Goal: Browse casually: Explore the website without a specific task or goal

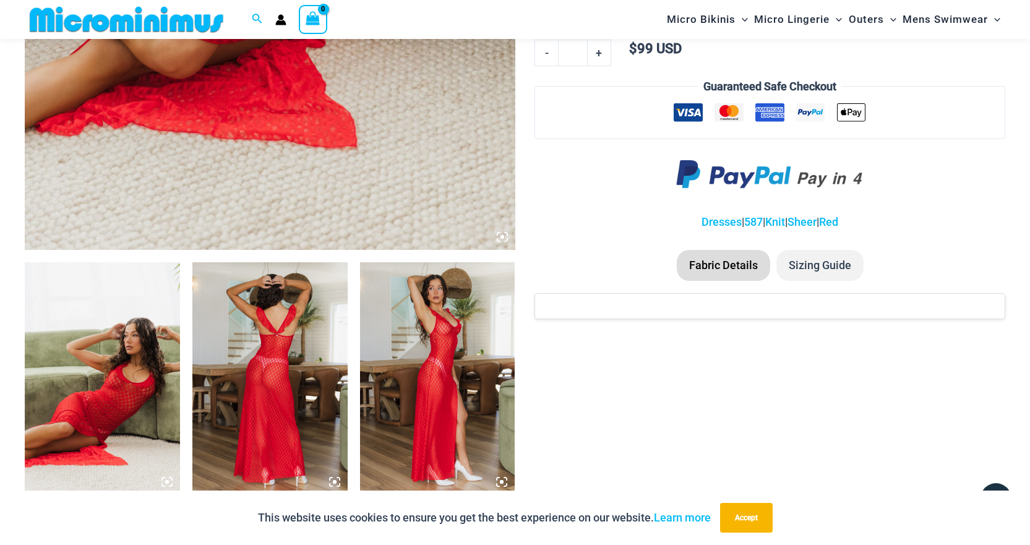
scroll to position [610, 0]
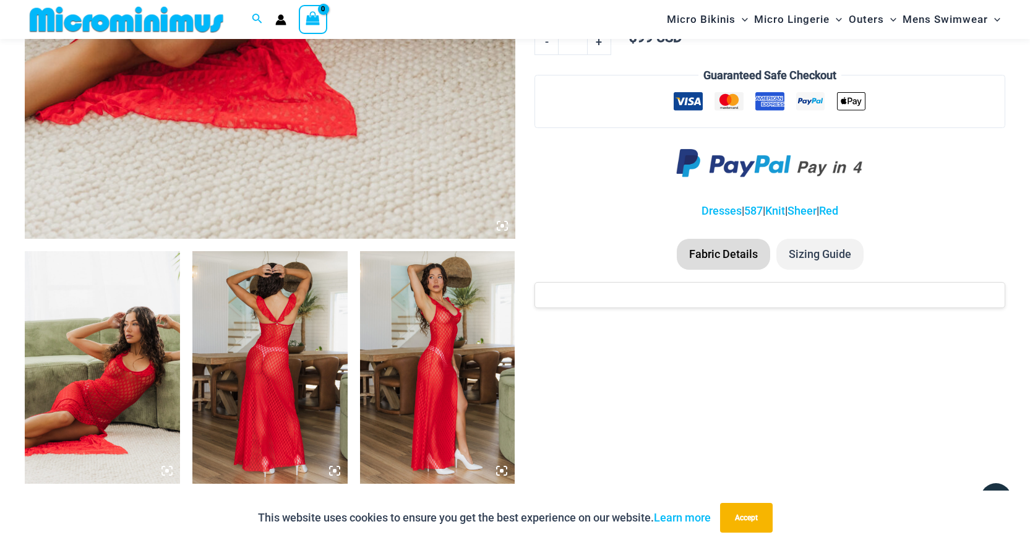
click at [285, 317] on img at bounding box center [269, 367] width 155 height 233
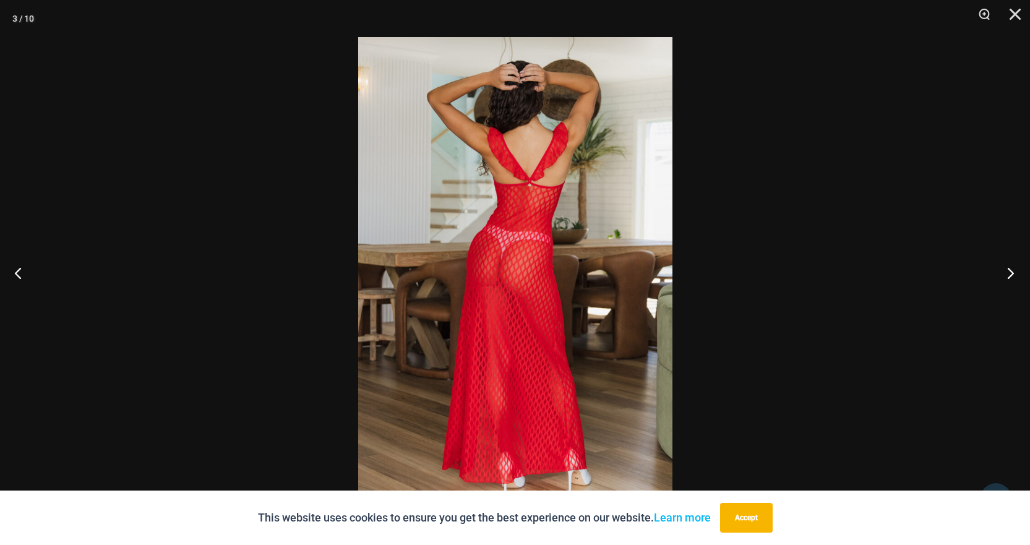
click at [1010, 274] on button "Next" at bounding box center [1007, 273] width 46 height 62
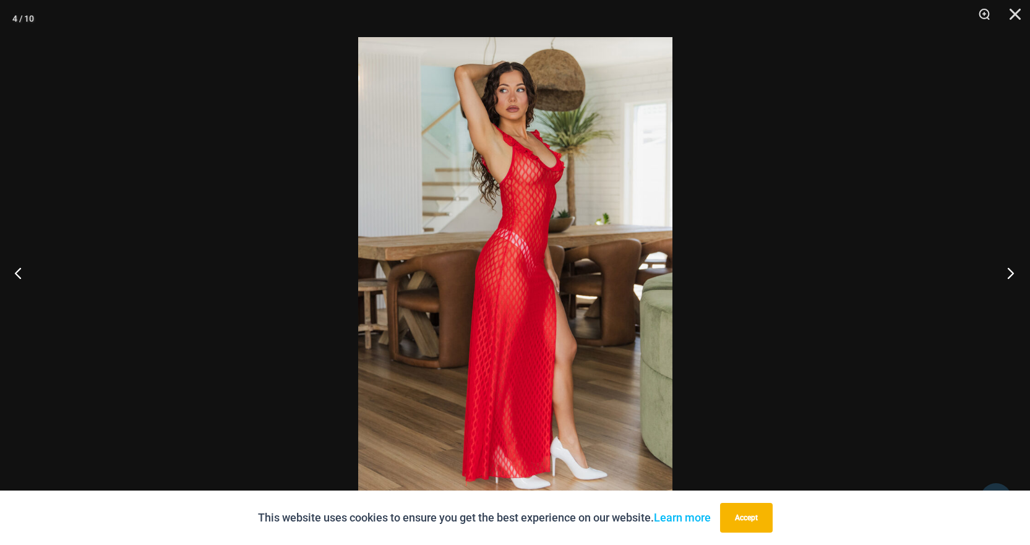
click at [1010, 274] on button "Next" at bounding box center [1007, 273] width 46 height 62
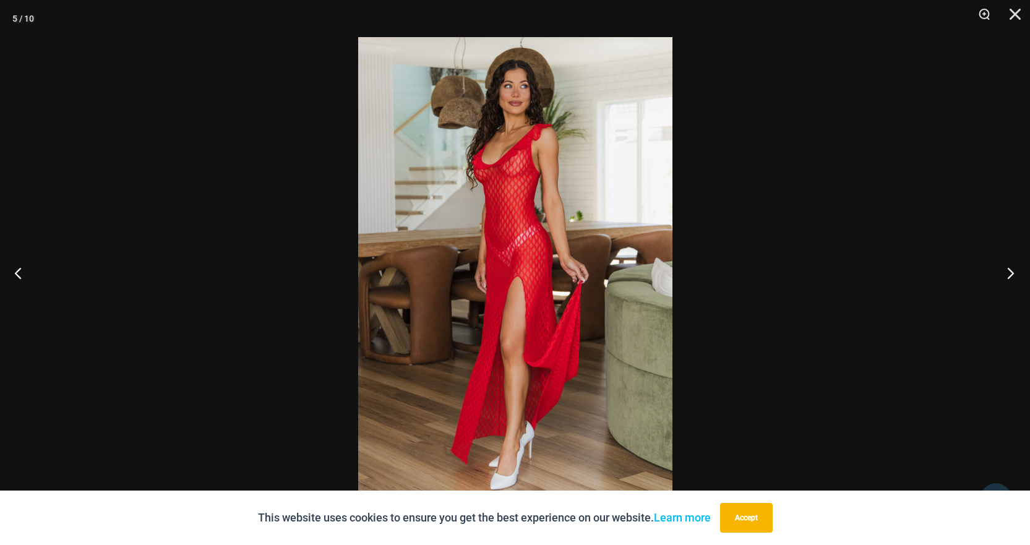
click at [1010, 274] on button "Next" at bounding box center [1007, 273] width 46 height 62
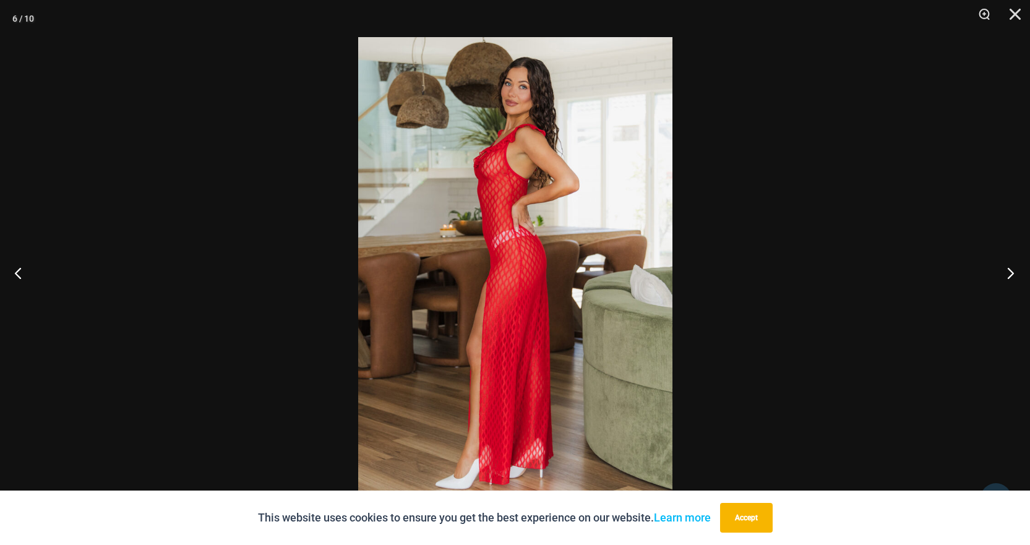
click at [1010, 274] on button "Next" at bounding box center [1007, 273] width 46 height 62
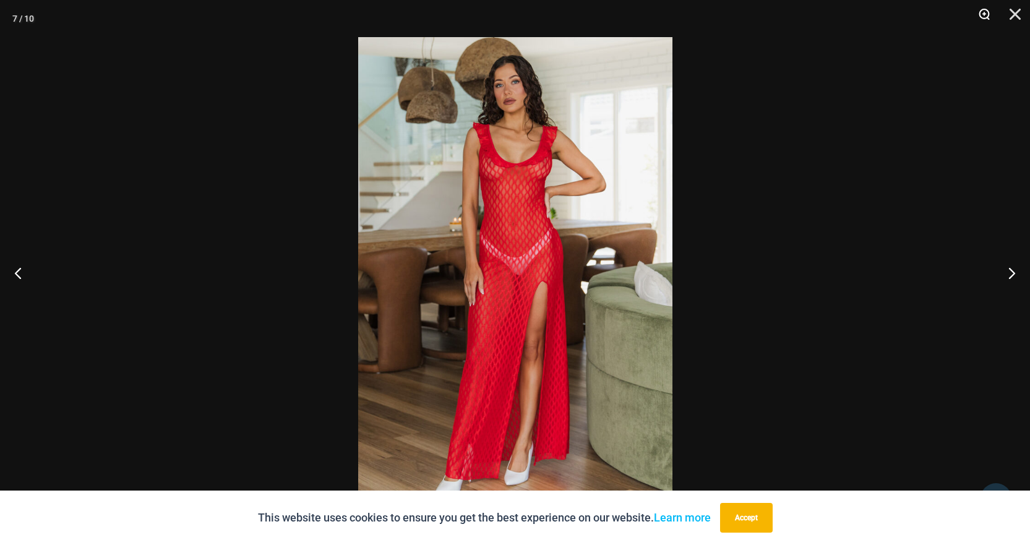
click at [983, 12] on button "Zoom" at bounding box center [980, 18] width 31 height 37
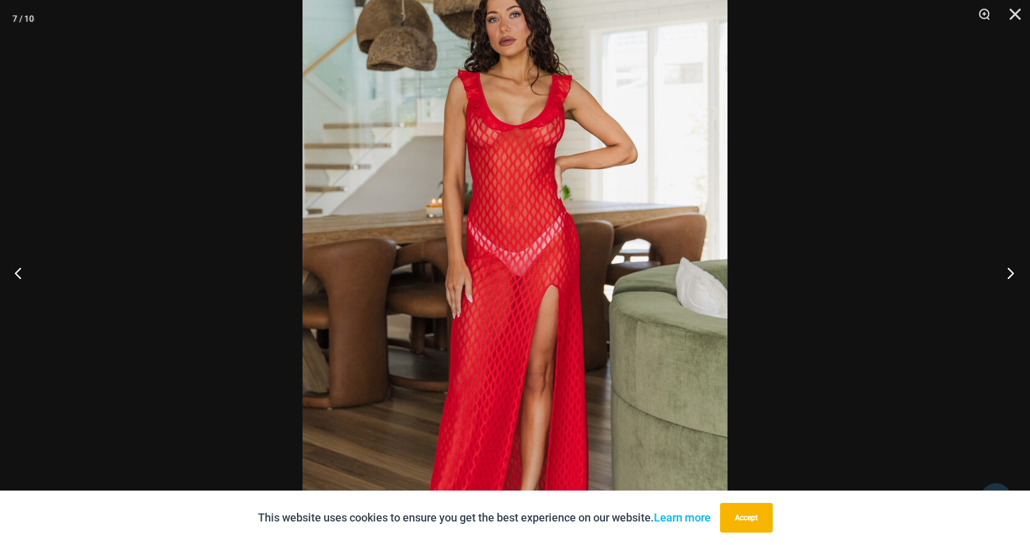
click at [1005, 273] on button "Next" at bounding box center [1007, 273] width 46 height 62
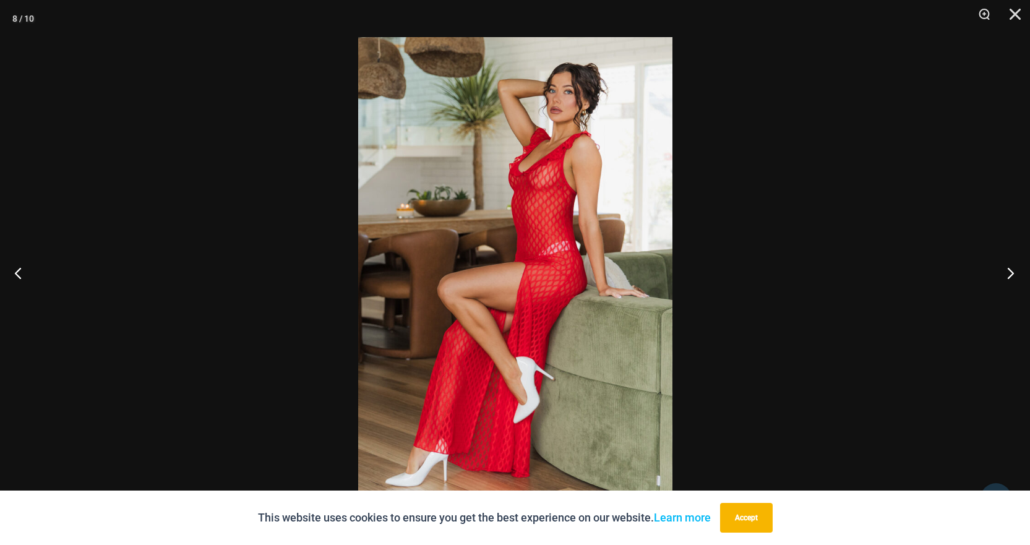
click at [1003, 271] on button "Next" at bounding box center [1007, 273] width 46 height 62
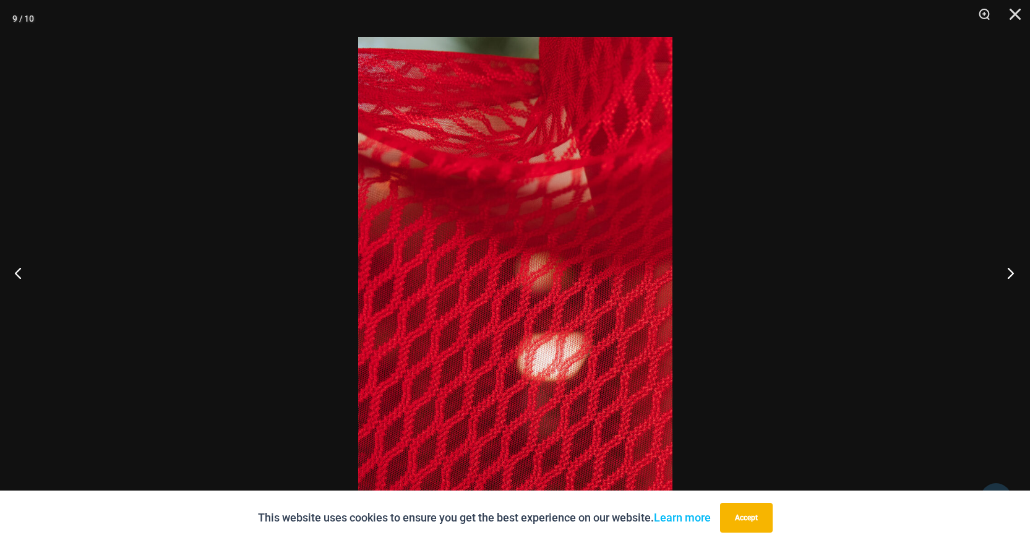
click at [1003, 270] on button "Next" at bounding box center [1007, 273] width 46 height 62
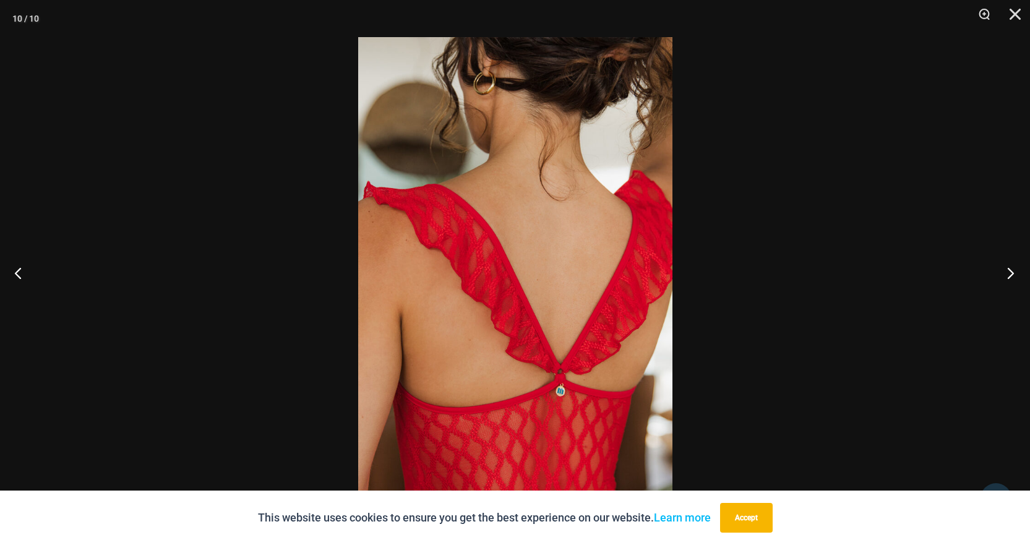
click at [1002, 269] on button "Next" at bounding box center [1007, 273] width 46 height 62
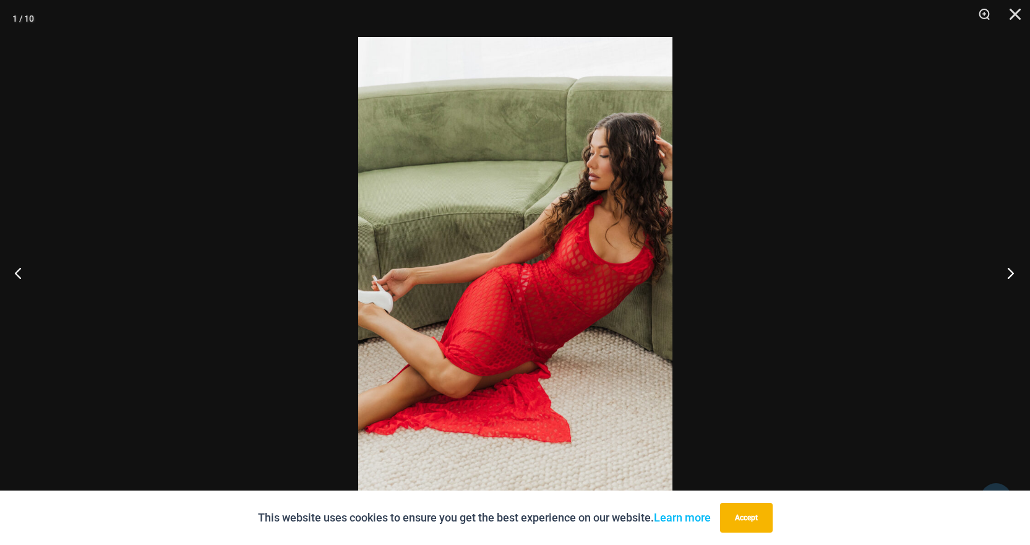
click at [1001, 267] on button "Next" at bounding box center [1007, 273] width 46 height 62
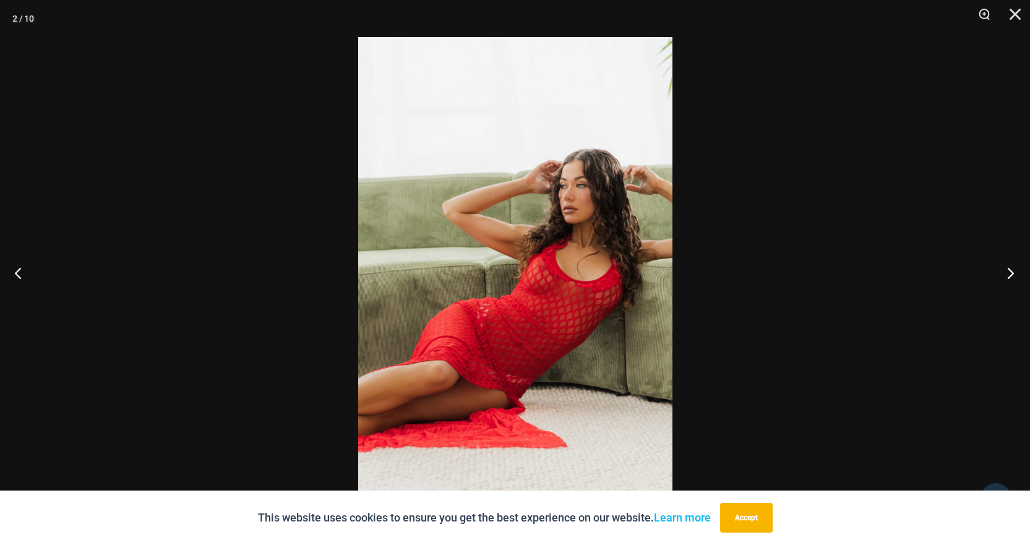
click at [1001, 267] on button "Next" at bounding box center [1007, 273] width 46 height 62
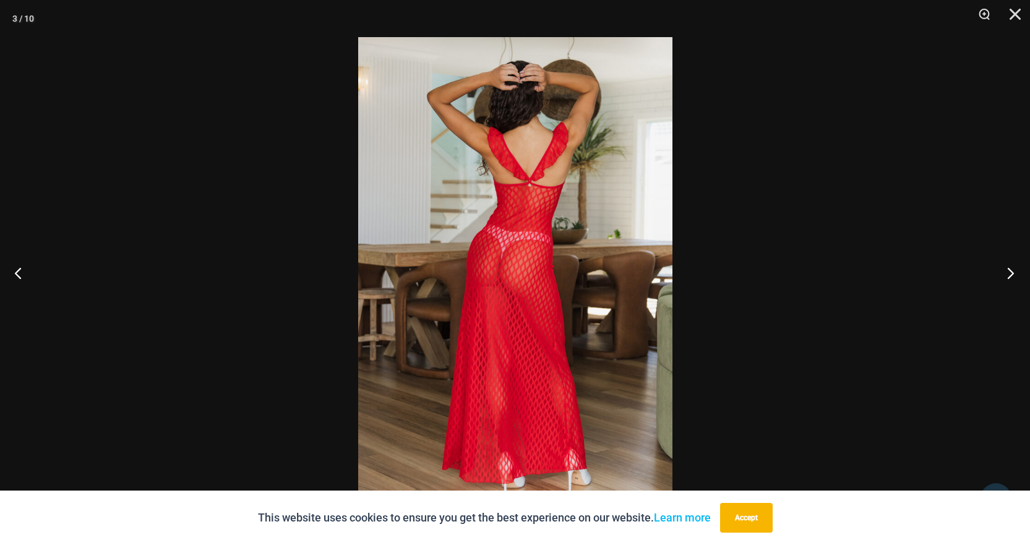
click at [1001, 267] on button "Next" at bounding box center [1007, 273] width 46 height 62
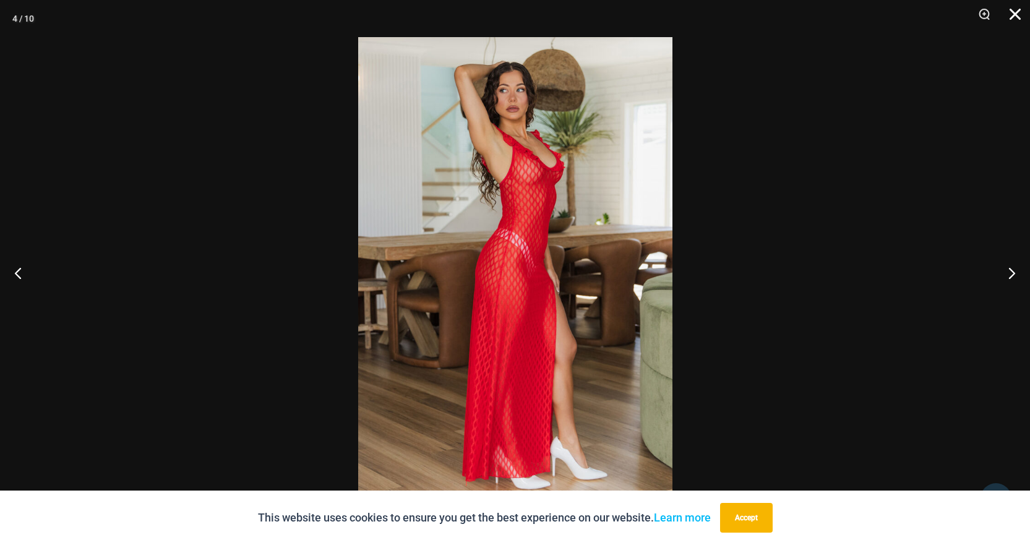
click at [1010, 11] on button "Close" at bounding box center [1011, 18] width 31 height 37
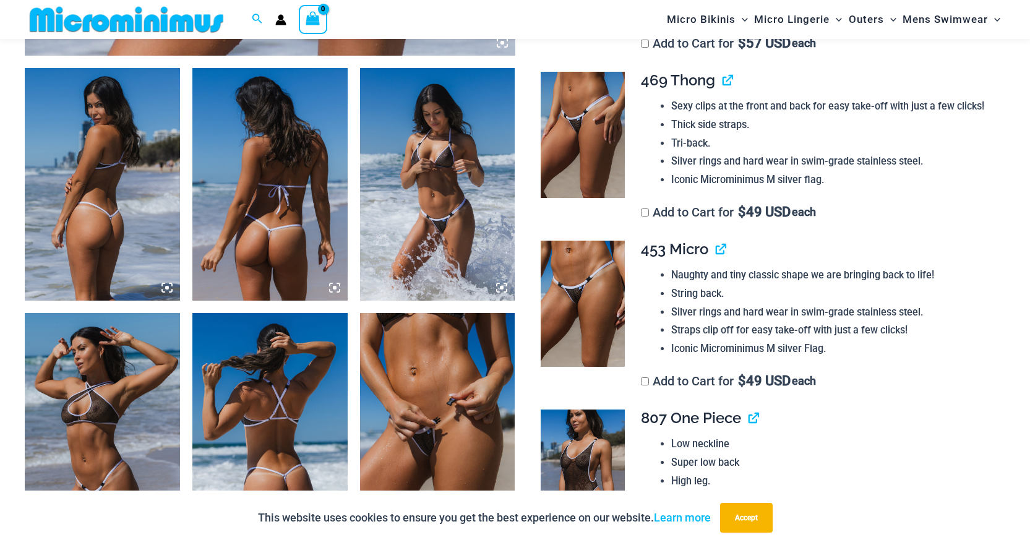
scroll to position [793, 0]
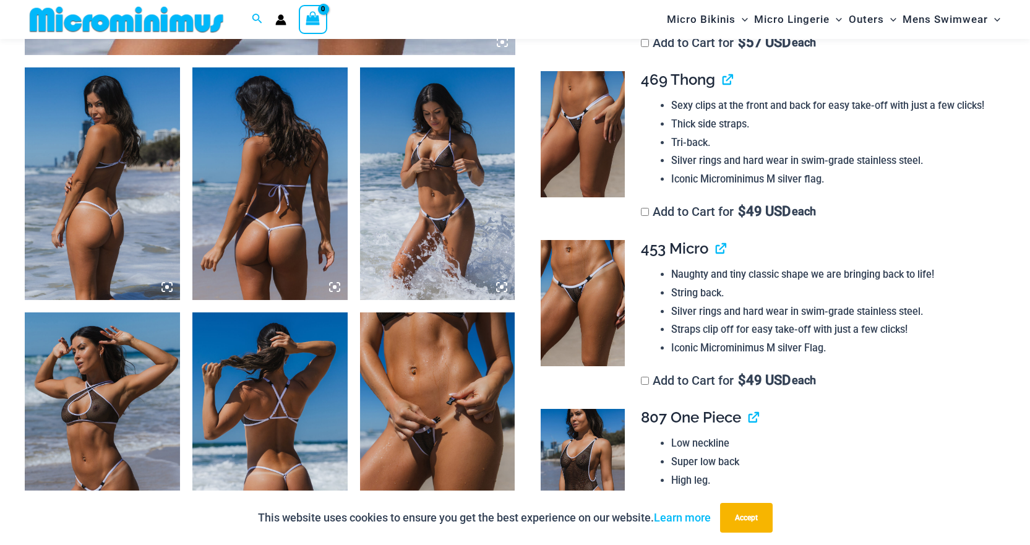
click at [107, 181] on img at bounding box center [102, 183] width 155 height 233
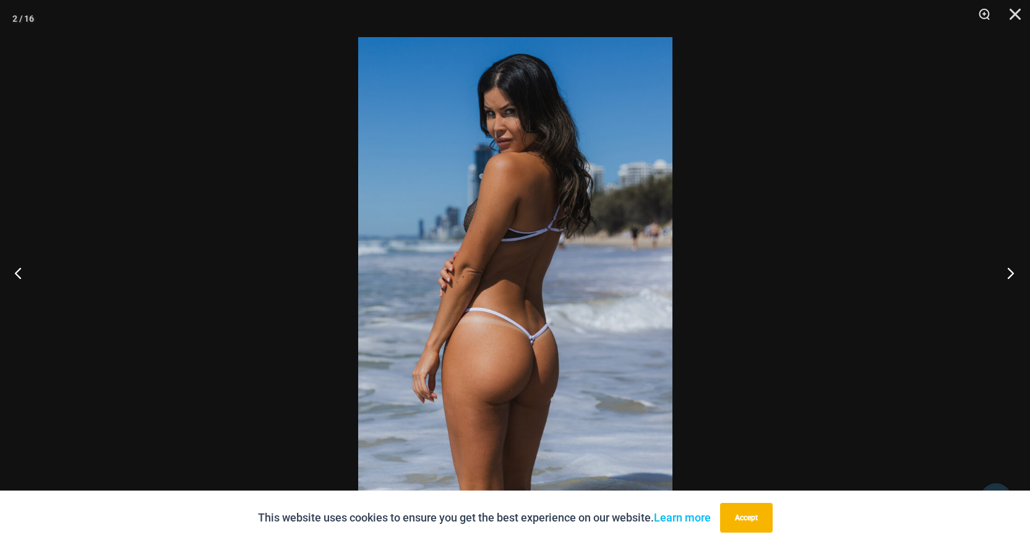
click at [1009, 276] on button "Next" at bounding box center [1007, 273] width 46 height 62
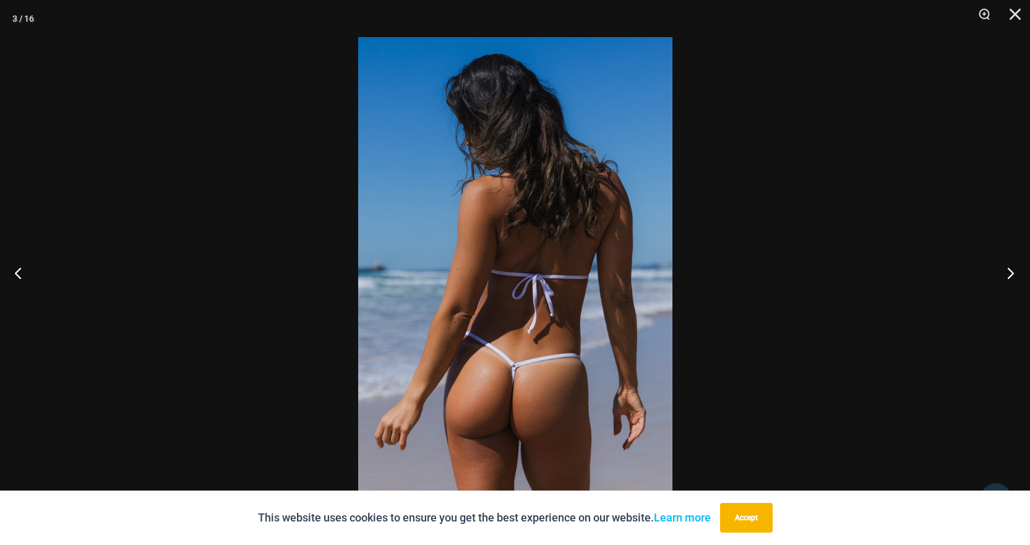
click at [1008, 276] on button "Next" at bounding box center [1007, 273] width 46 height 62
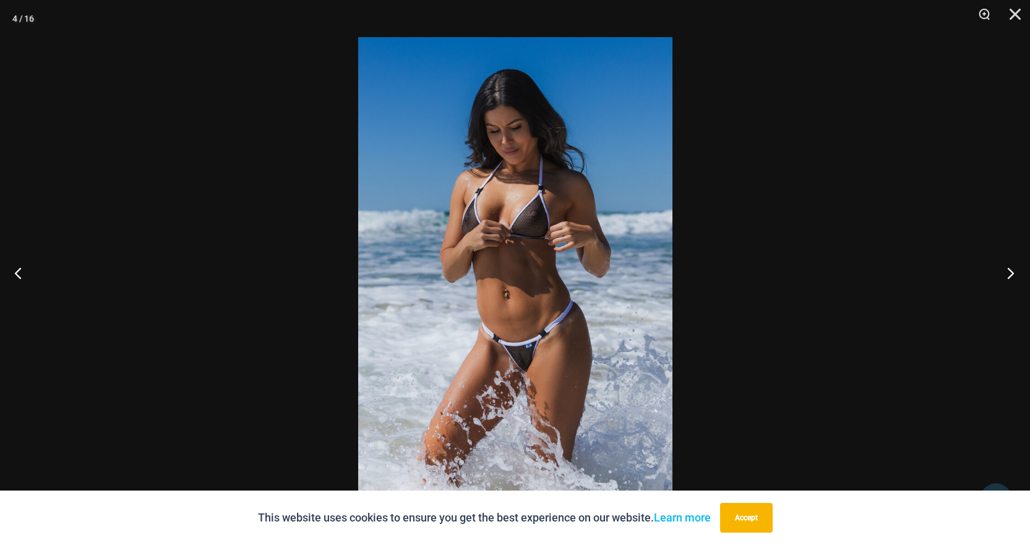
click at [1008, 276] on button "Next" at bounding box center [1007, 273] width 46 height 62
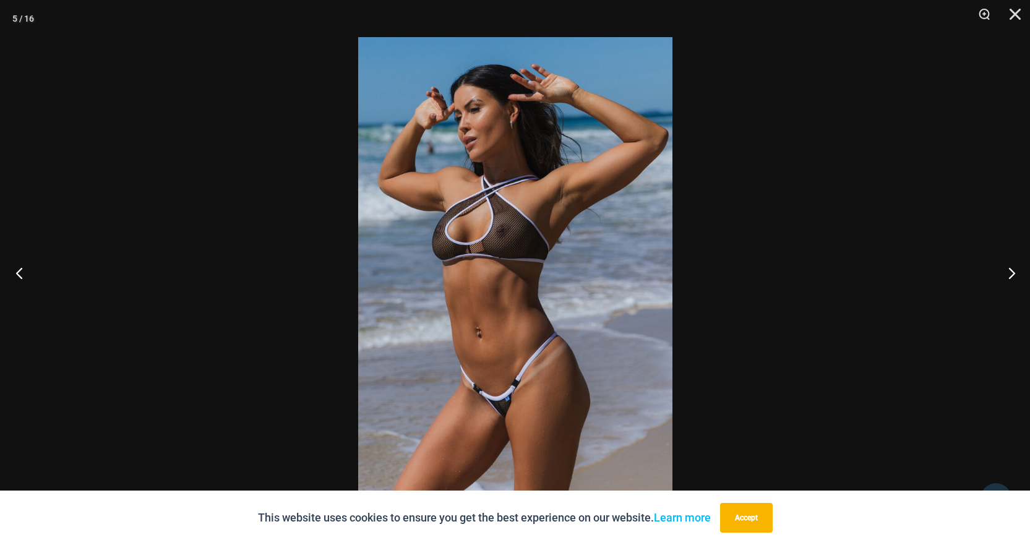
click at [19, 268] on button "Previous" at bounding box center [23, 273] width 46 height 62
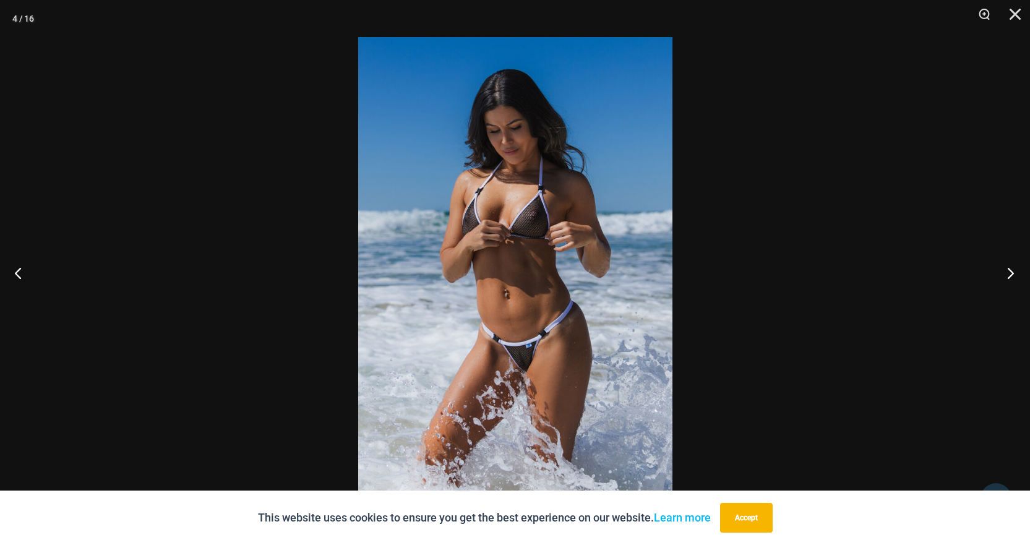
click at [1009, 274] on button "Next" at bounding box center [1007, 273] width 46 height 62
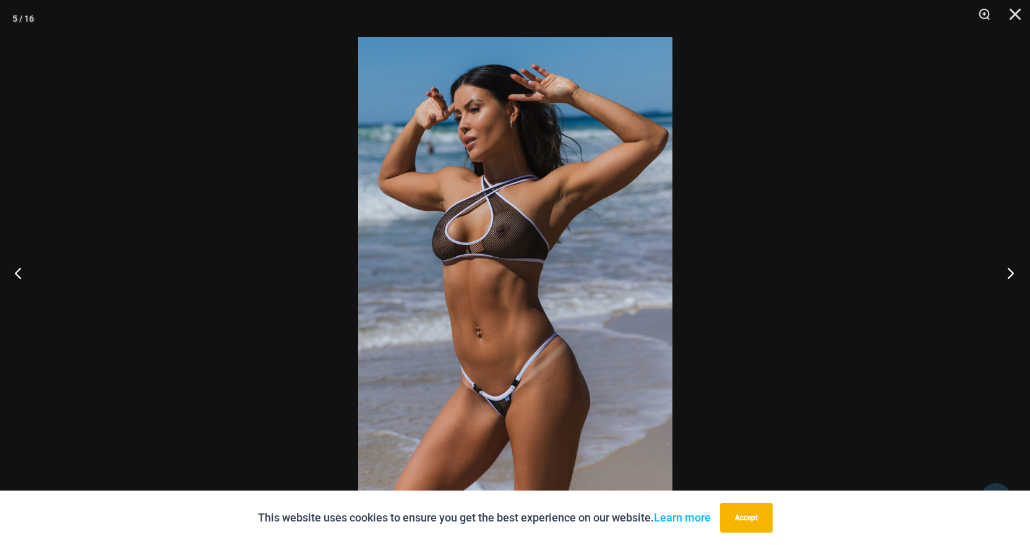
click at [1009, 274] on button "Next" at bounding box center [1007, 273] width 46 height 62
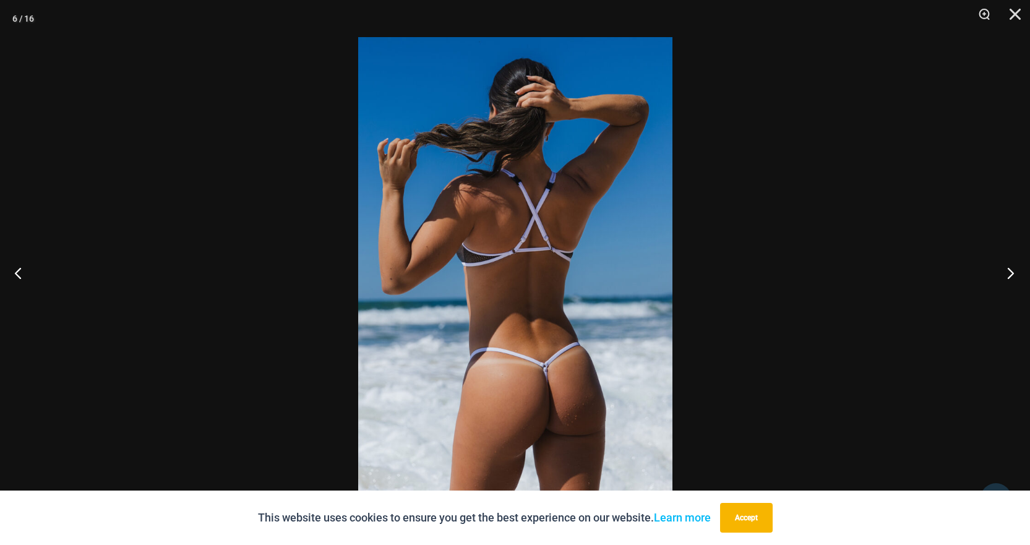
click at [1009, 274] on button "Next" at bounding box center [1007, 273] width 46 height 62
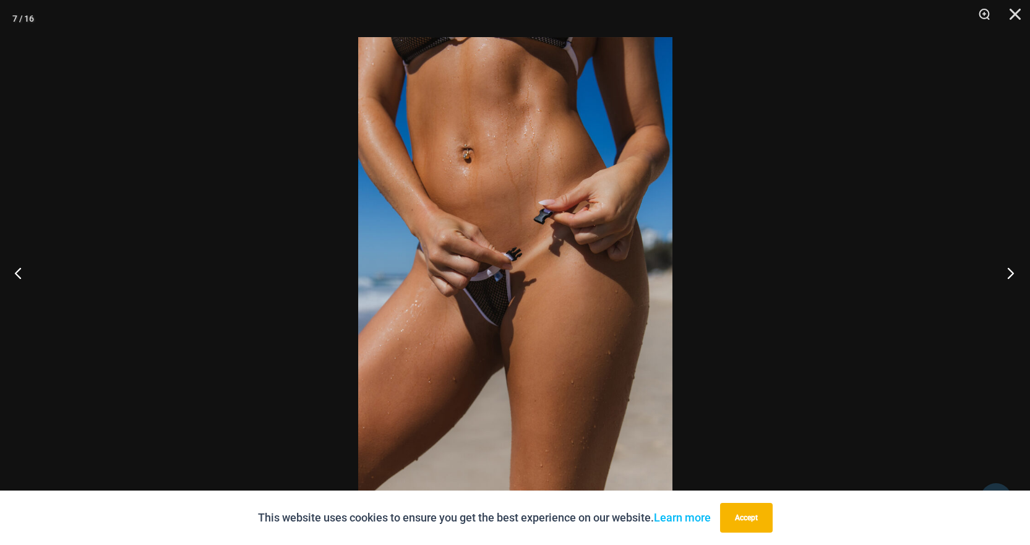
click at [1009, 274] on button "Next" at bounding box center [1007, 273] width 46 height 62
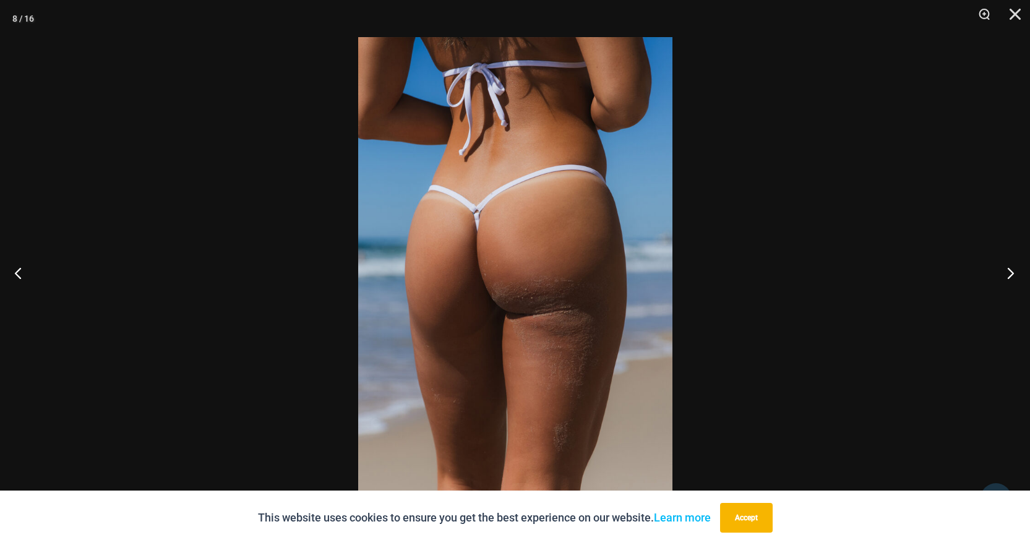
click at [1009, 274] on button "Next" at bounding box center [1007, 273] width 46 height 62
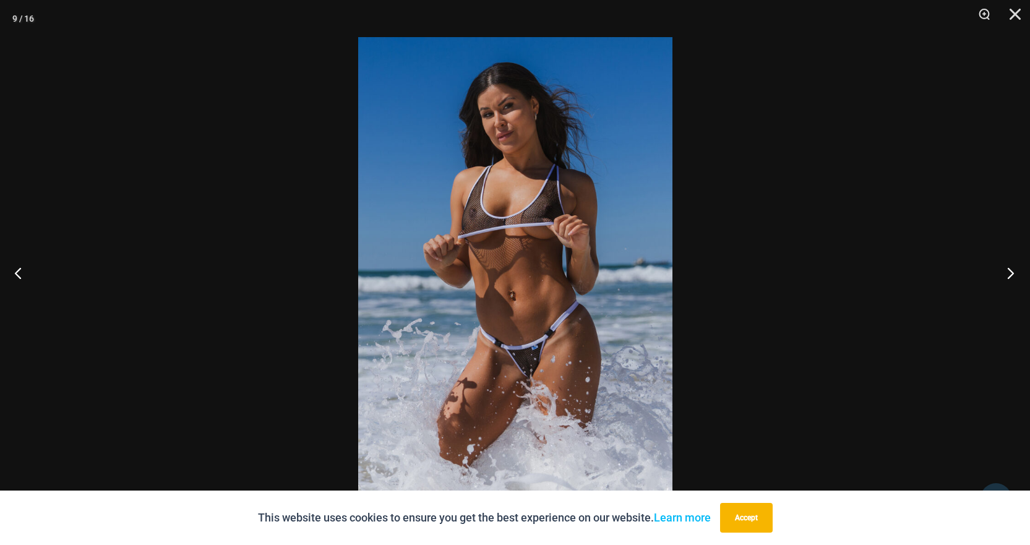
click at [1009, 274] on button "Next" at bounding box center [1007, 273] width 46 height 62
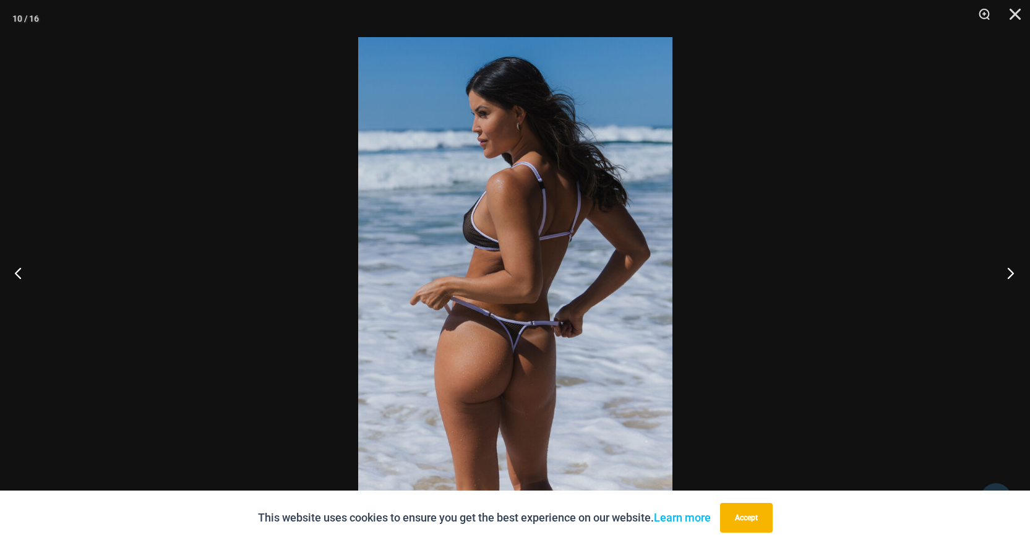
click at [1009, 274] on button "Next" at bounding box center [1007, 273] width 46 height 62
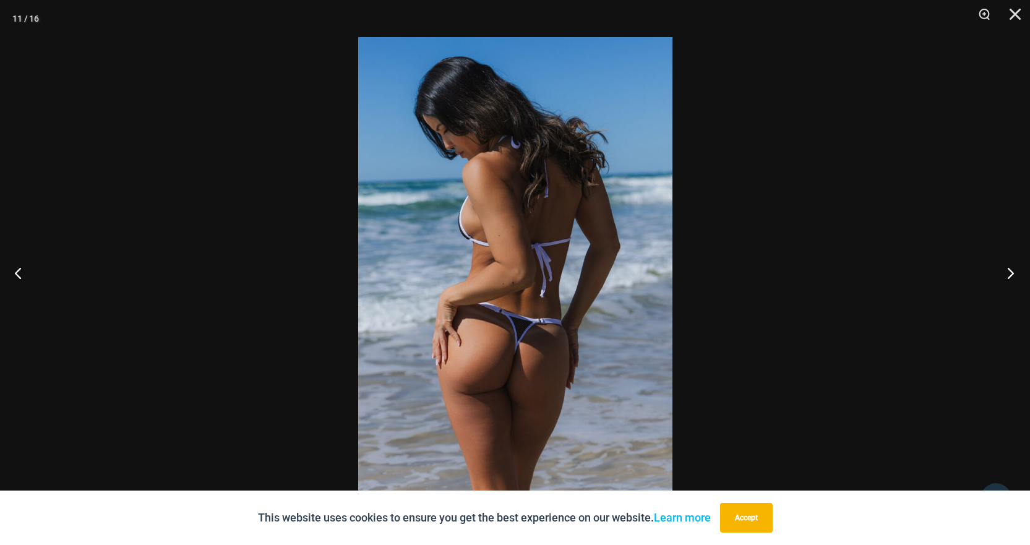
click at [1009, 274] on button "Next" at bounding box center [1007, 273] width 46 height 62
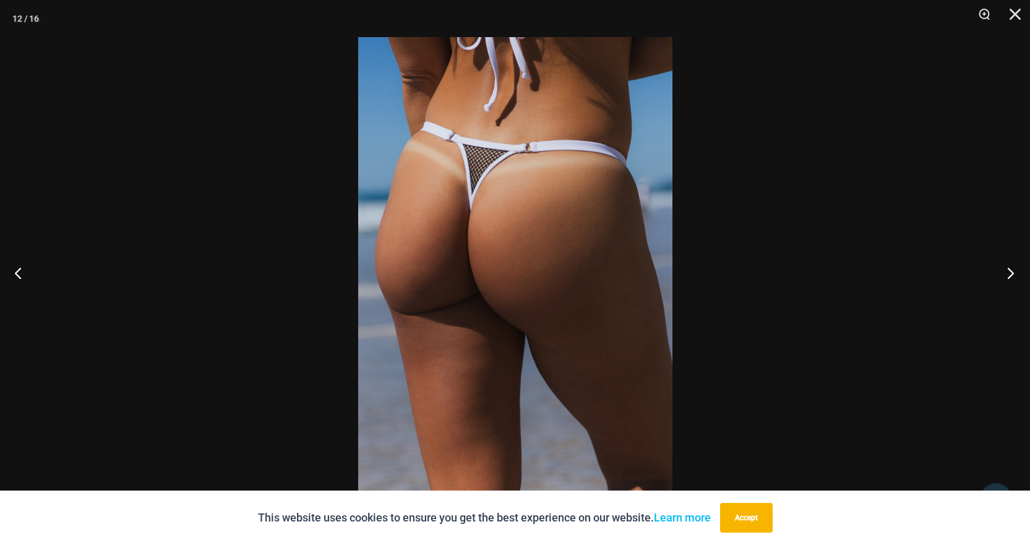
click at [1009, 274] on button "Next" at bounding box center [1007, 273] width 46 height 62
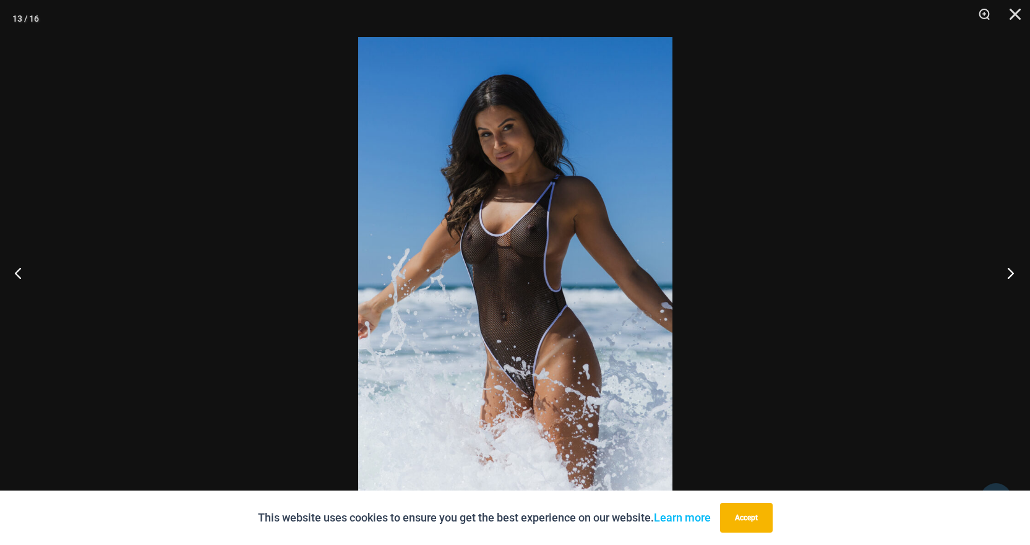
click at [1009, 274] on button "Next" at bounding box center [1007, 273] width 46 height 62
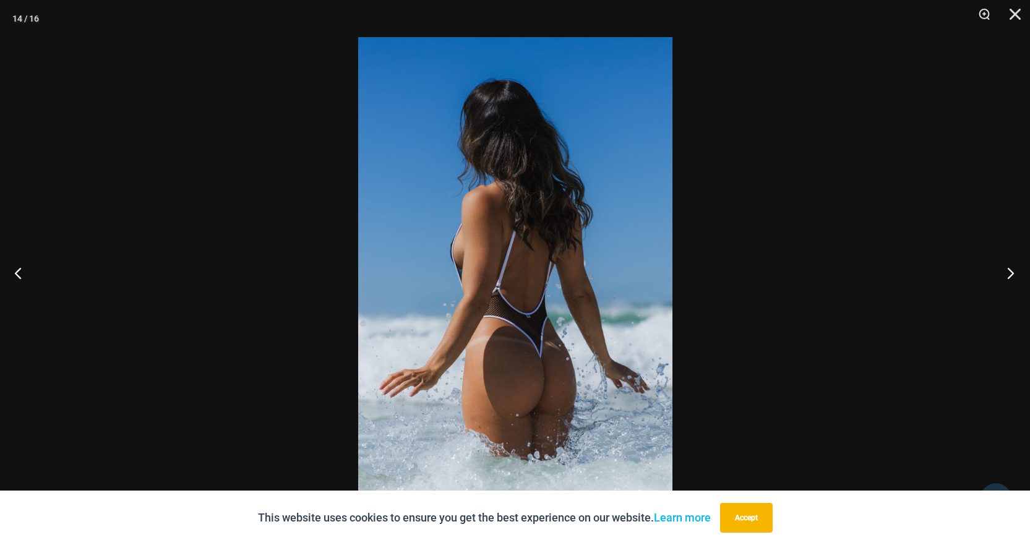
click at [1009, 274] on button "Next" at bounding box center [1007, 273] width 46 height 62
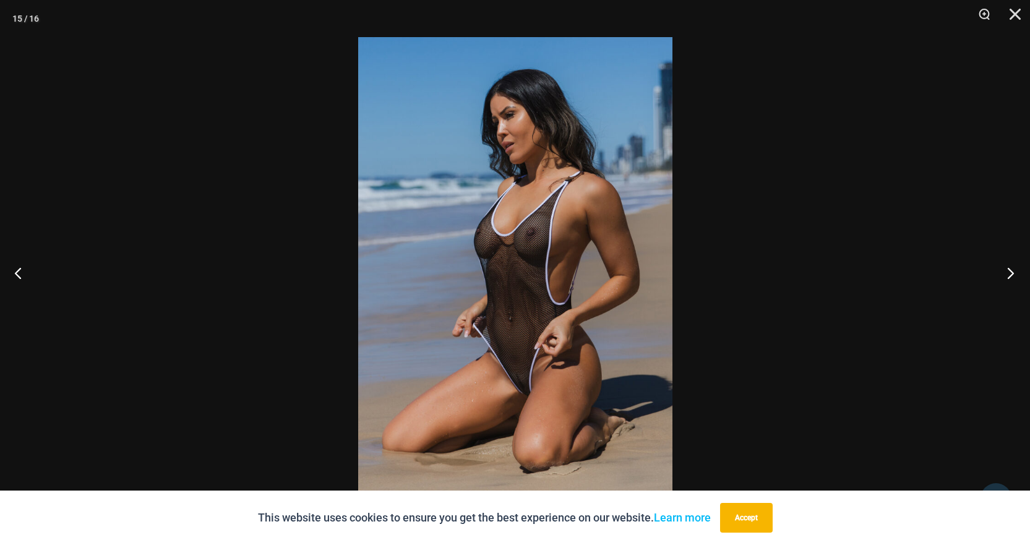
click at [1009, 274] on button "Next" at bounding box center [1007, 273] width 46 height 62
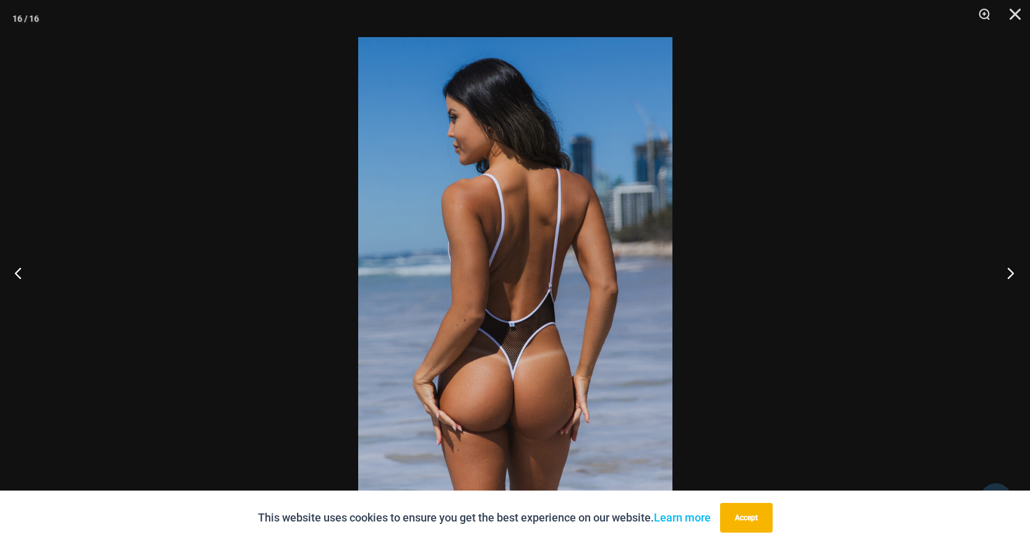
click at [1009, 274] on button "Next" at bounding box center [1007, 273] width 46 height 62
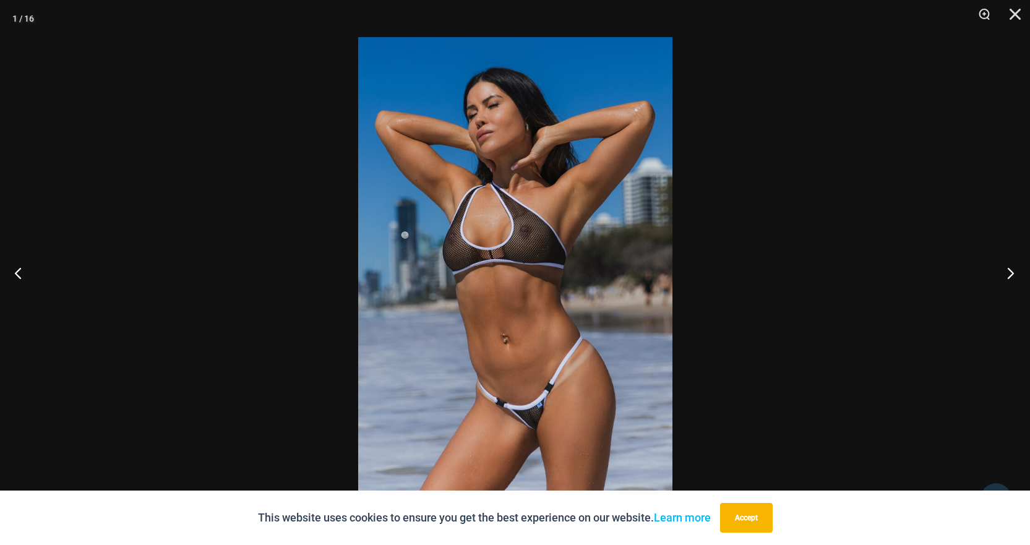
click at [1009, 274] on button "Next" at bounding box center [1007, 273] width 46 height 62
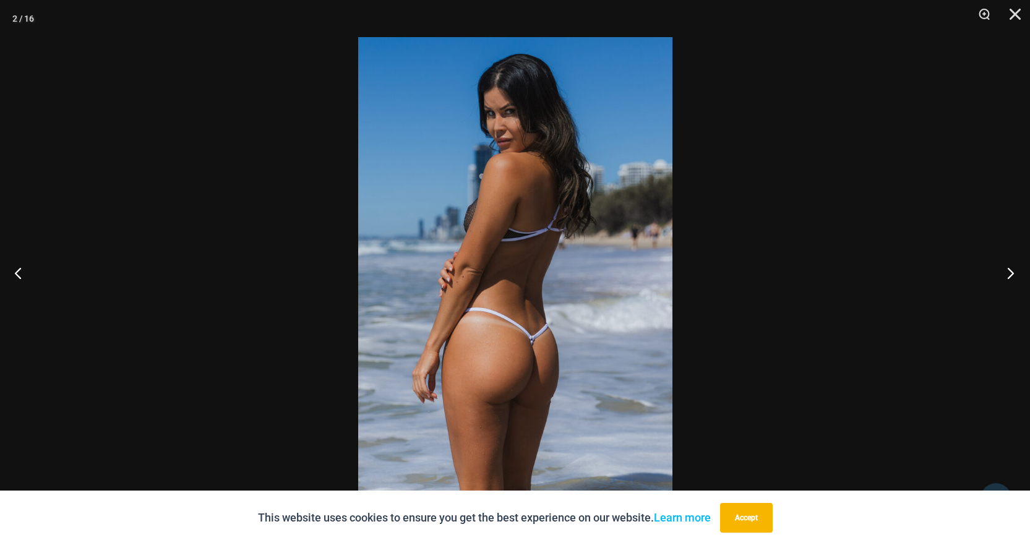
click at [1009, 274] on button "Next" at bounding box center [1007, 273] width 46 height 62
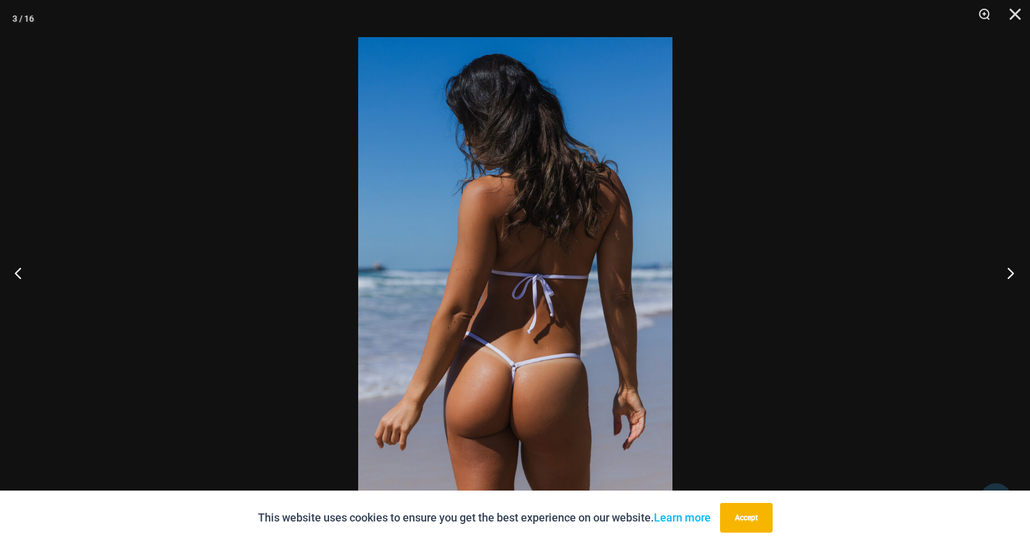
click at [1009, 274] on button "Next" at bounding box center [1007, 273] width 46 height 62
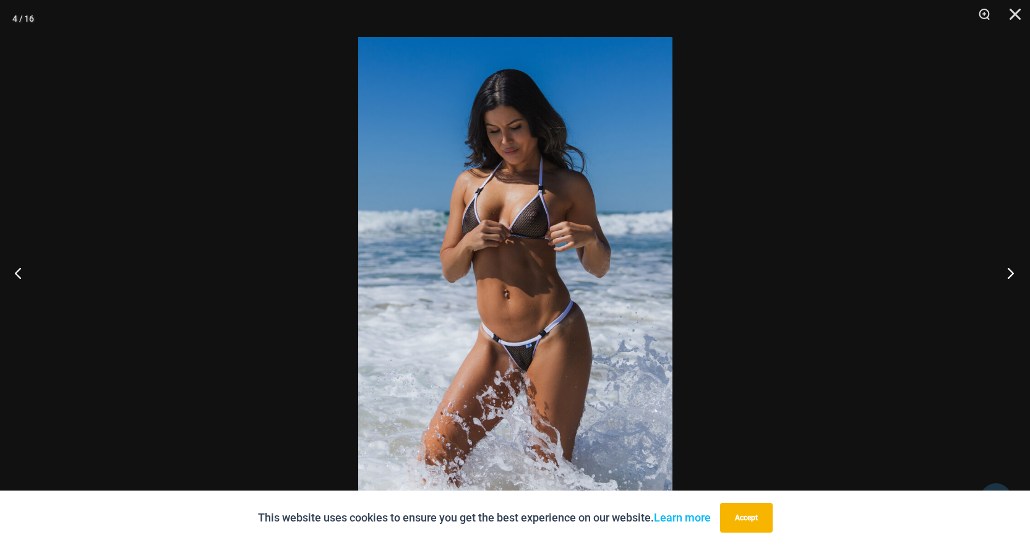
click at [1009, 274] on button "Next" at bounding box center [1007, 273] width 46 height 62
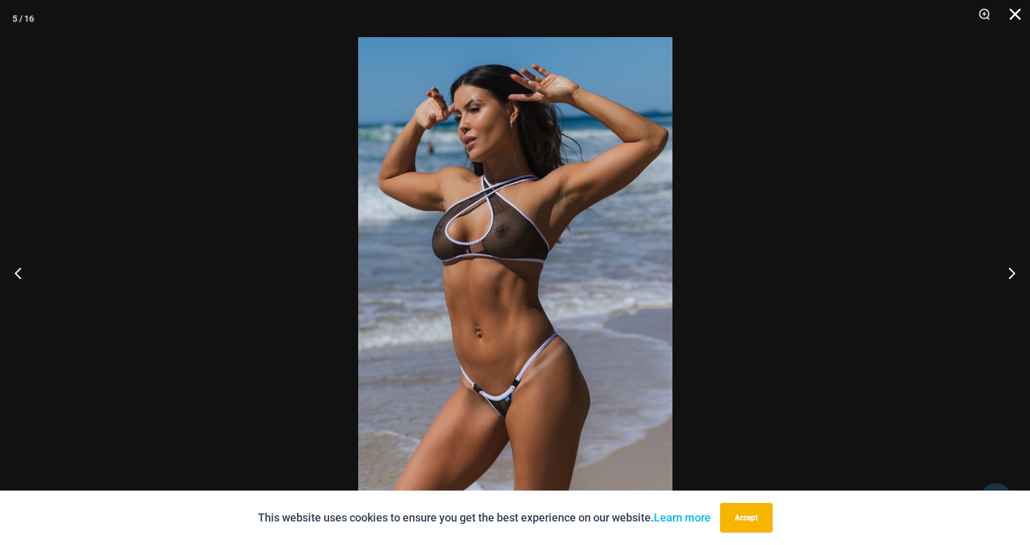
click at [1005, 12] on button "Close" at bounding box center [1011, 18] width 31 height 37
